Goal: Transaction & Acquisition: Purchase product/service

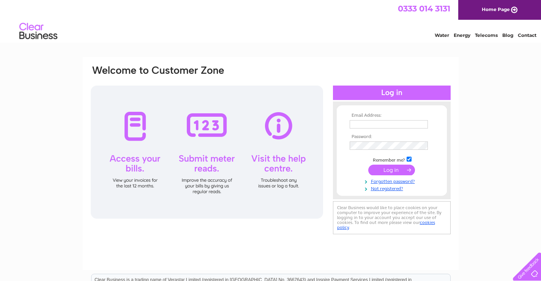
type input "chris.ledger@email.com"
click at [388, 170] on input "submit" at bounding box center [392, 170] width 47 height 11
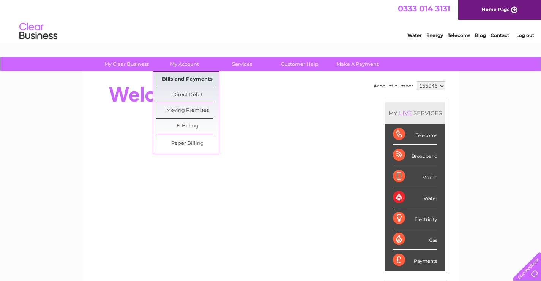
click at [182, 79] on link "Bills and Payments" at bounding box center [187, 79] width 63 height 15
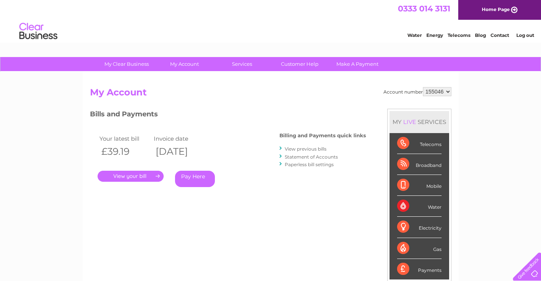
click at [135, 176] on link "." at bounding box center [131, 176] width 66 height 11
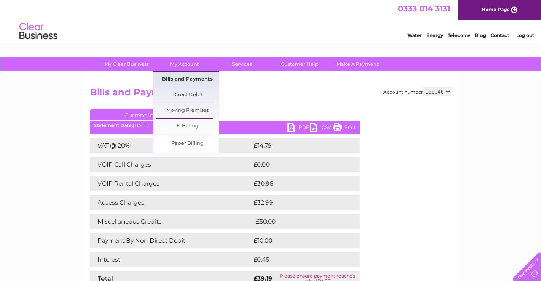
click at [188, 80] on link "Bills and Payments" at bounding box center [187, 79] width 63 height 15
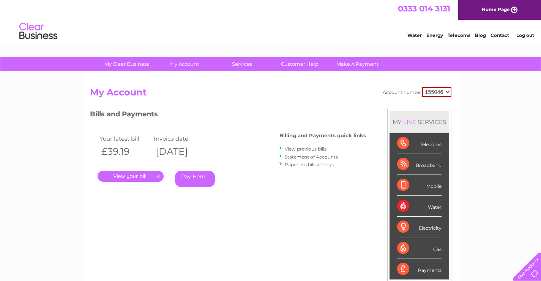
click at [301, 157] on link "Statement of Accounts" at bounding box center [311, 157] width 53 height 6
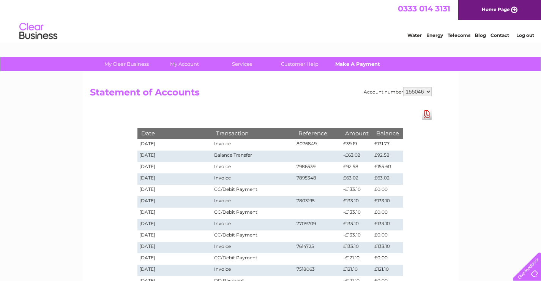
click at [343, 65] on link "Make A Payment" at bounding box center [357, 64] width 63 height 14
click at [344, 65] on link "Make A Payment" at bounding box center [357, 64] width 63 height 14
click at [350, 65] on link "Make A Payment" at bounding box center [357, 64] width 63 height 14
click at [363, 66] on link "Make A Payment" at bounding box center [357, 64] width 63 height 14
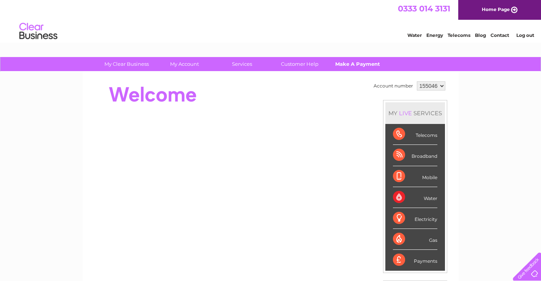
click at [359, 64] on link "Make A Payment" at bounding box center [357, 64] width 63 height 14
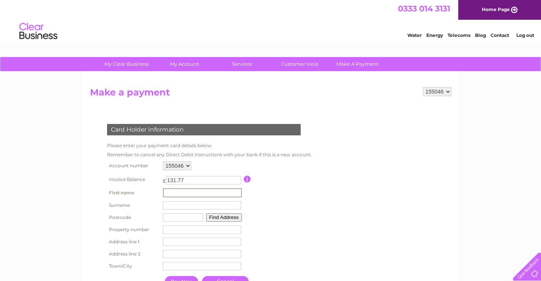
click at [181, 193] on input "text" at bounding box center [202, 192] width 79 height 9
type input "Christopher John"
type input "Ledger"
type input "PO38 2QR"
type input "Christopher"
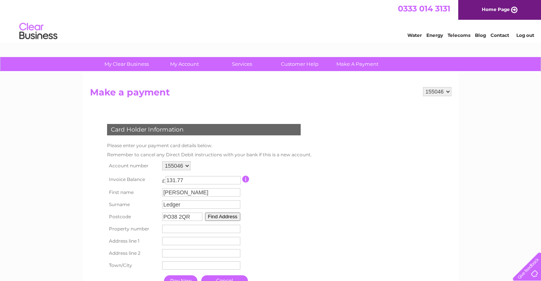
click at [328, 225] on form "155046 Make a payment Card Holder Information Please enter your payment card de…" at bounding box center [271, 196] width 362 height 218
click at [225, 216] on button "Find Address" at bounding box center [223, 216] width 36 height 8
click at [237, 230] on select "Brook Cottage, Kingates Lane Brook Lodge, Kingates Lane Copperfields, Kingates …" at bounding box center [201, 229] width 78 height 9
select select ",Kingates Lane,,Ventnor"
click at [162, 225] on select "Brook Cottage, Kingates Lane Brook Lodge, Kingates Lane Copperfields, Kingates …" at bounding box center [201, 230] width 78 height 10
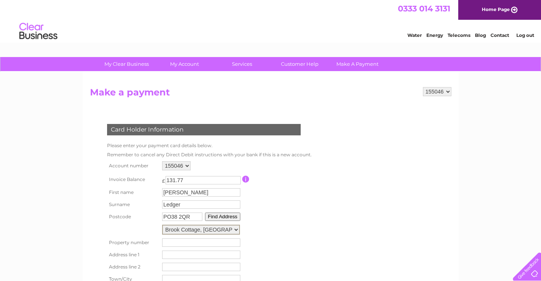
type input "Kingates Lane"
type input "Ventnor"
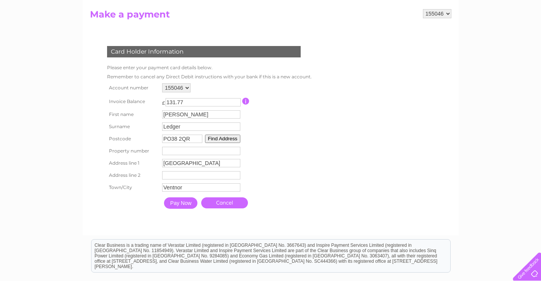
scroll to position [84, 0]
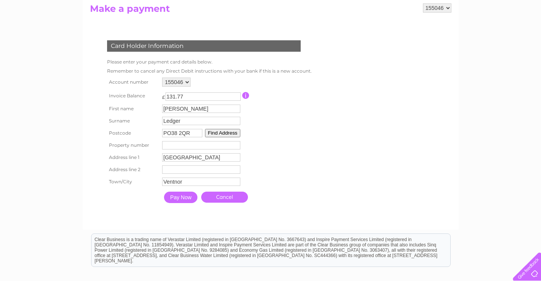
click at [182, 195] on input "Pay Now" at bounding box center [180, 197] width 33 height 11
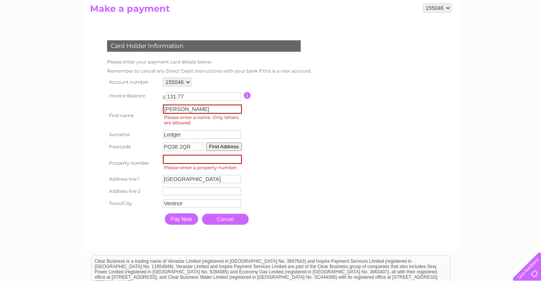
click at [218, 109] on input "Christopher" at bounding box center [202, 108] width 79 height 9
click at [289, 135] on table "Account number 155046 Invoice Balance £ 131.77 First name Christopher" at bounding box center [208, 152] width 207 height 153
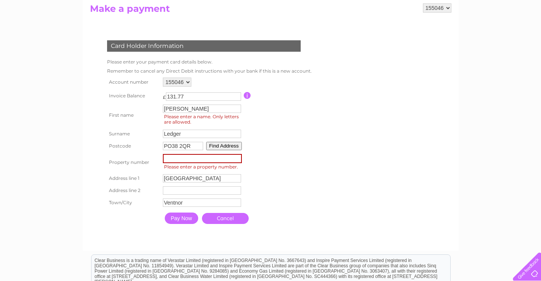
click at [198, 159] on input "number" at bounding box center [202, 158] width 79 height 9
type input "1"
click at [237, 158] on input "1" at bounding box center [202, 158] width 79 height 9
click at [229, 145] on button "Find Address" at bounding box center [224, 146] width 36 height 8
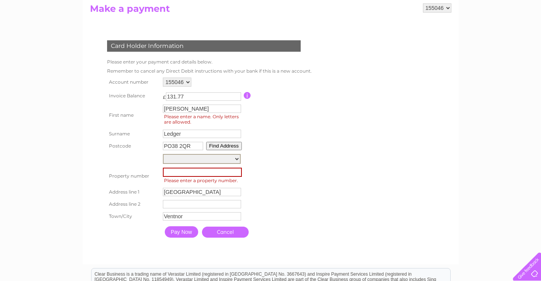
click at [237, 158] on select "Brook Cottage, Kingates Lane Brook Lodge, Kingates Lane Copperfields, Kingates …" at bounding box center [202, 159] width 78 height 10
click at [163, 154] on select "Brook Cottage, Kingates Lane Brook Lodge, Kingates Lane Copperfields, Kingates …" at bounding box center [202, 159] width 78 height 10
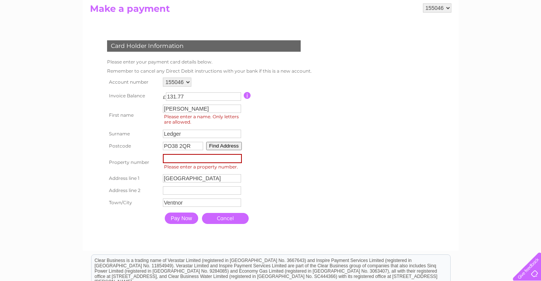
click at [199, 157] on input "number" at bounding box center [202, 158] width 79 height 9
click at [190, 160] on input "number" at bounding box center [202, 158] width 79 height 9
click at [236, 145] on button "Find Address" at bounding box center [224, 146] width 36 height 8
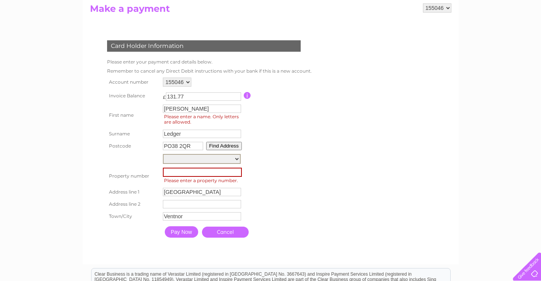
click at [237, 159] on select "Brook Cottage, Kingates Lane Brook Lodge, Kingates Lane Copperfields, Kingates …" at bounding box center [202, 159] width 78 height 10
select select ",Kingates Lane,,Ventnor"
click at [163, 154] on select "Brook Cottage, Kingates Lane Brook Lodge, Kingates Lane Copperfields, Kingates …" at bounding box center [202, 159] width 78 height 10
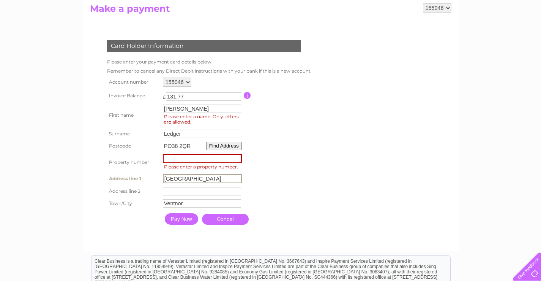
click at [165, 179] on input "Kingates Lane" at bounding box center [202, 178] width 79 height 9
type input "copperfields Kingates Lane"
click at [187, 221] on input "Pay Now" at bounding box center [181, 217] width 33 height 11
click at [204, 106] on input "Christopher" at bounding box center [202, 108] width 79 height 9
type input "Christopher"
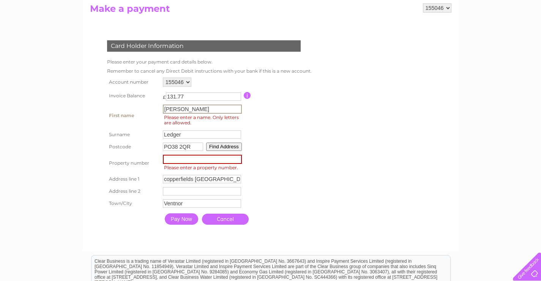
click at [272, 116] on table "Account number 155046 Invoice Balance £ 131.77 First name Christopher" at bounding box center [208, 152] width 207 height 153
click at [194, 159] on input "number" at bounding box center [202, 158] width 79 height 9
type input "1"
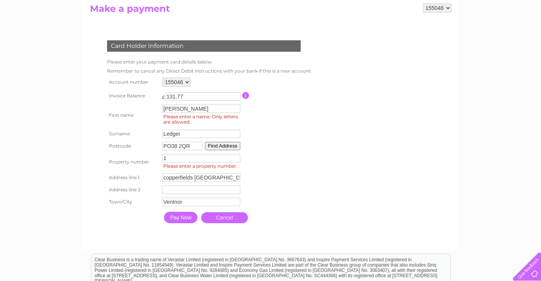
click at [180, 218] on input "Pay Now" at bounding box center [180, 217] width 33 height 11
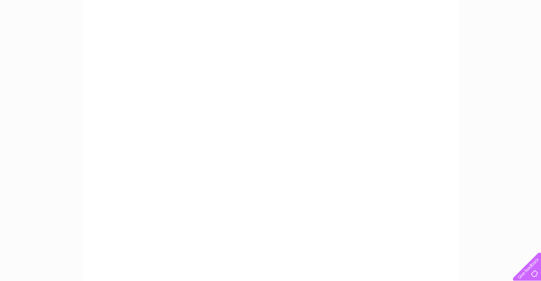
scroll to position [112, 0]
